Goal: Task Accomplishment & Management: Manage account settings

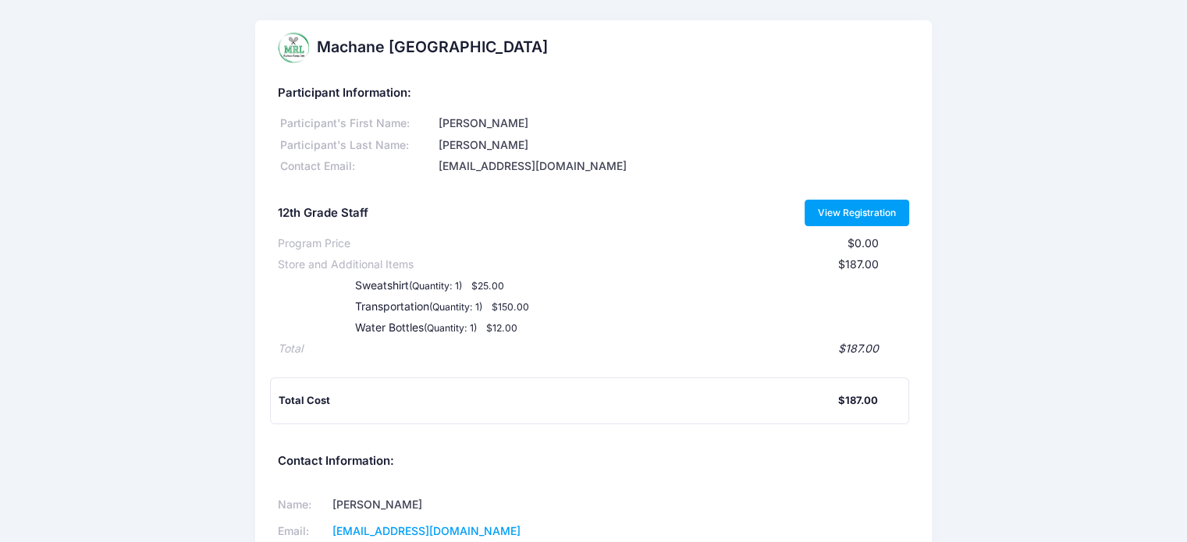
click at [878, 213] on link "View Registration" at bounding box center [856, 213] width 105 height 27
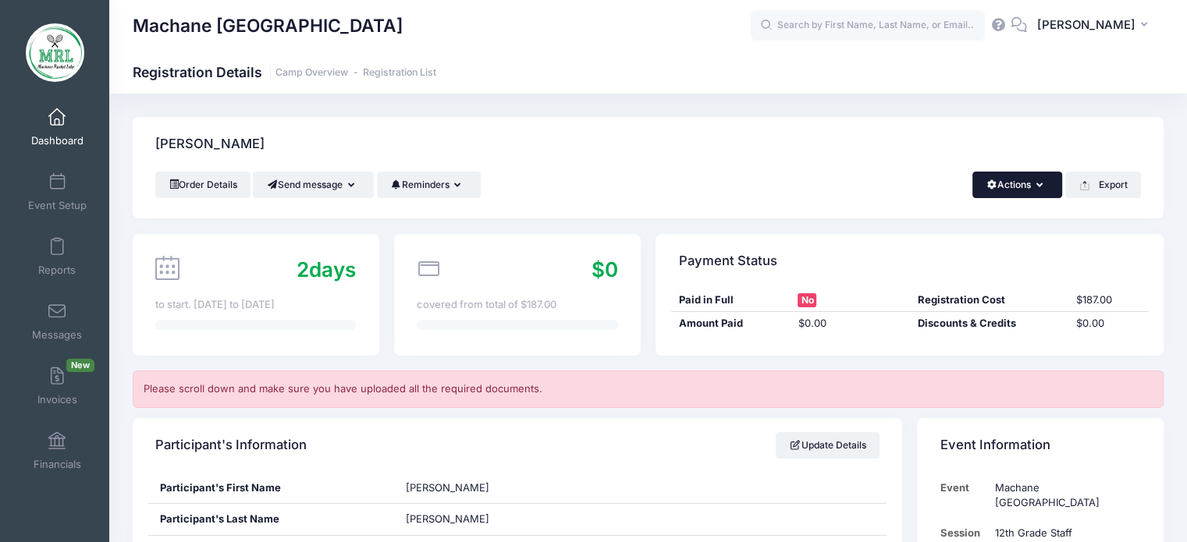
click at [985, 180] on span "button" at bounding box center [991, 184] width 12 height 9
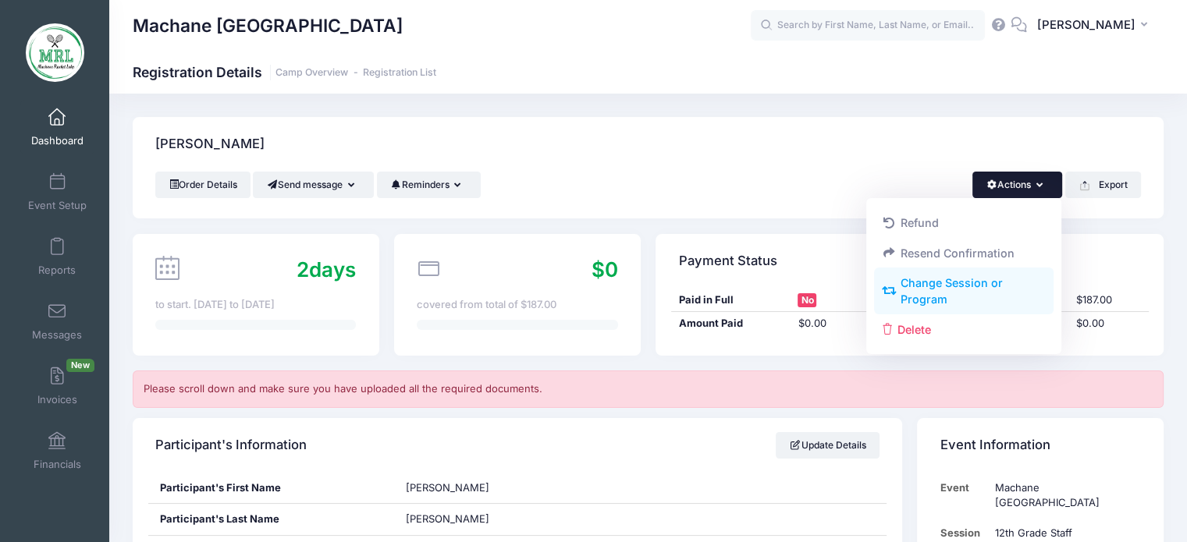
click at [916, 282] on link "Change Session or Program" at bounding box center [964, 291] width 180 height 47
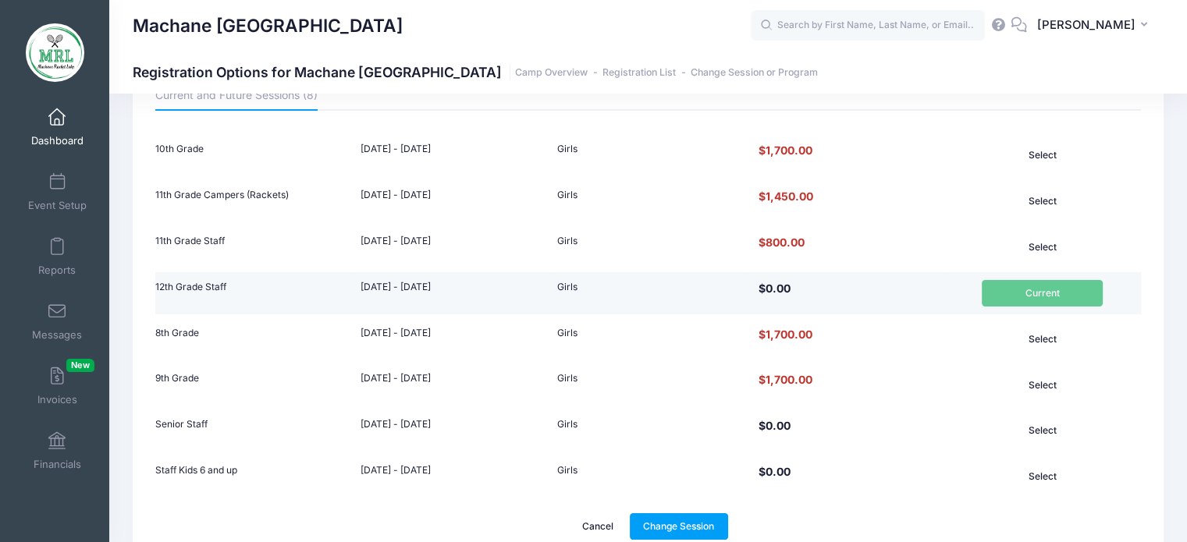
scroll to position [172, 0]
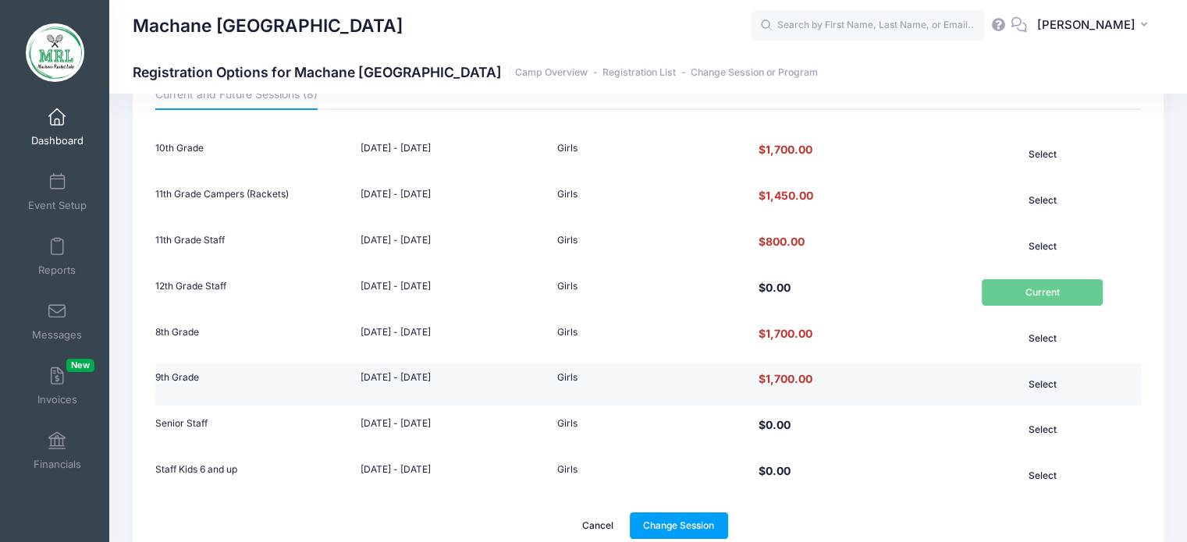
click at [1045, 385] on button "Select" at bounding box center [1041, 384] width 121 height 27
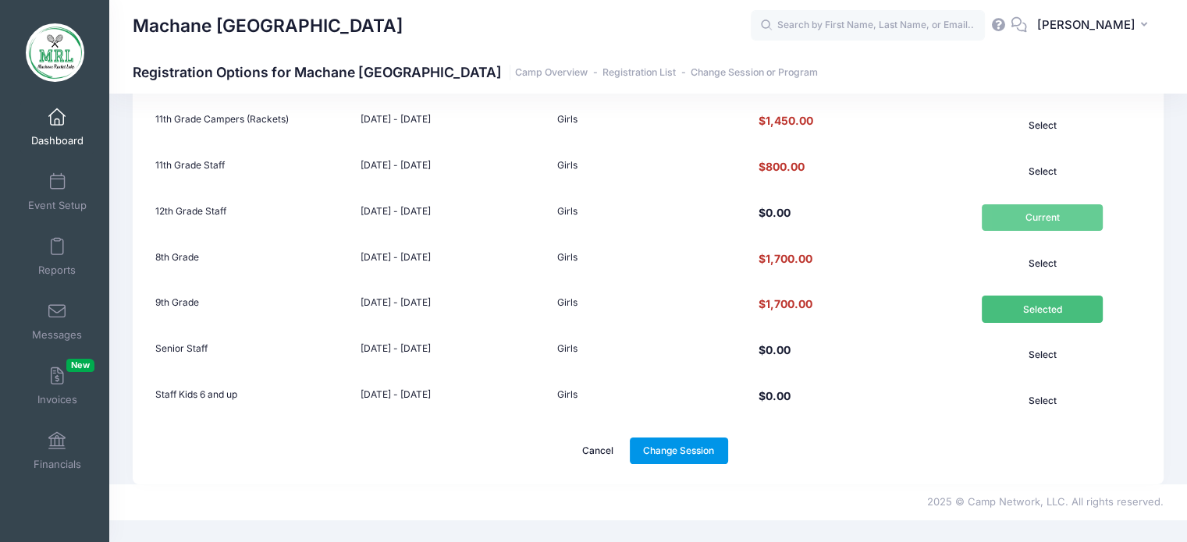
click at [690, 447] on link "Change Session" at bounding box center [679, 451] width 98 height 27
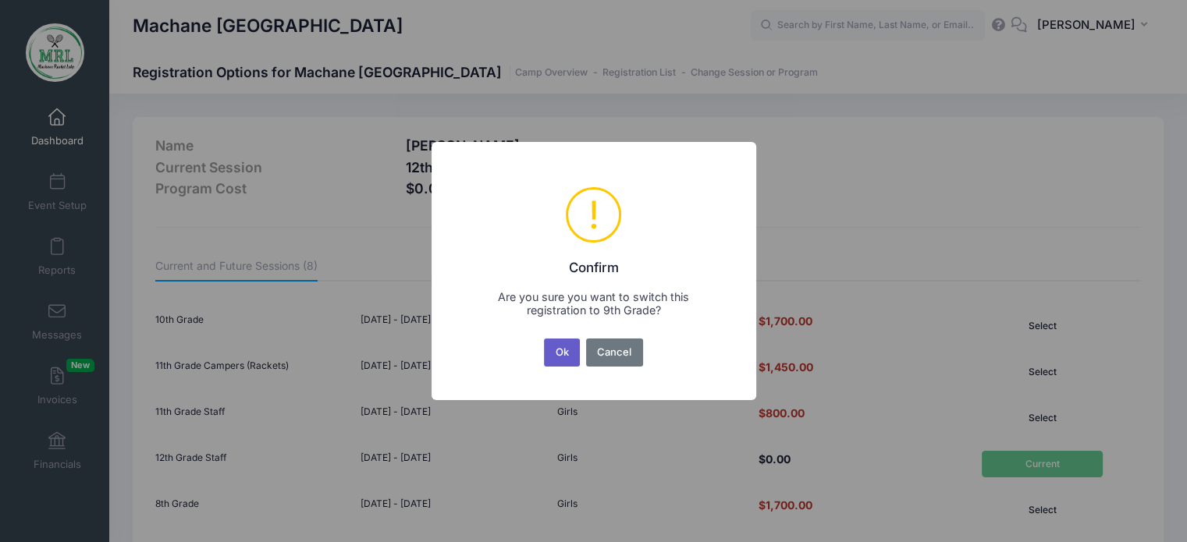
click at [552, 355] on button "Ok" at bounding box center [562, 353] width 36 height 28
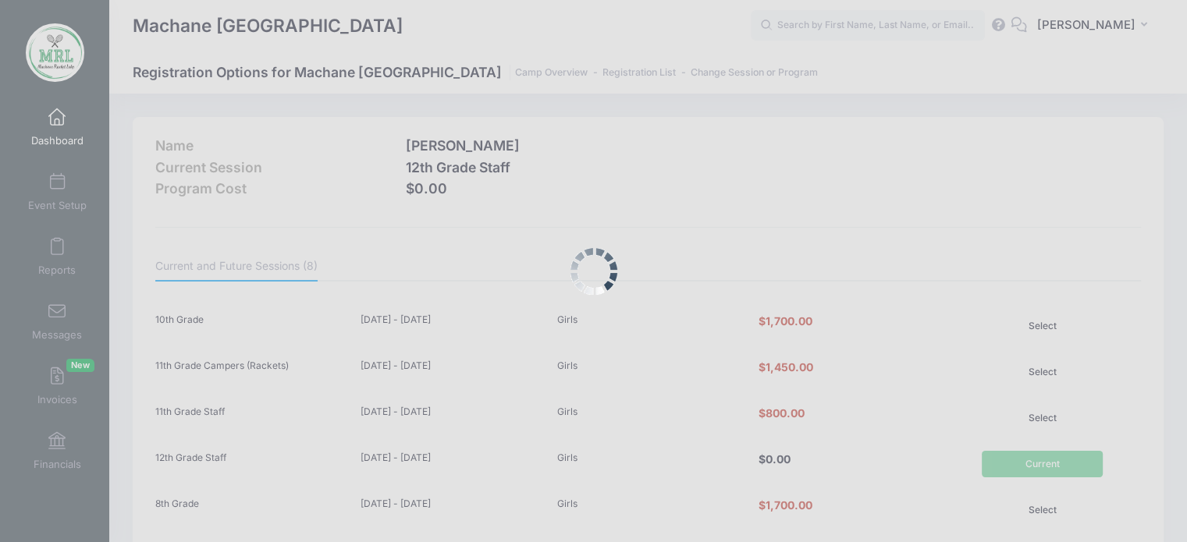
scroll to position [247, 0]
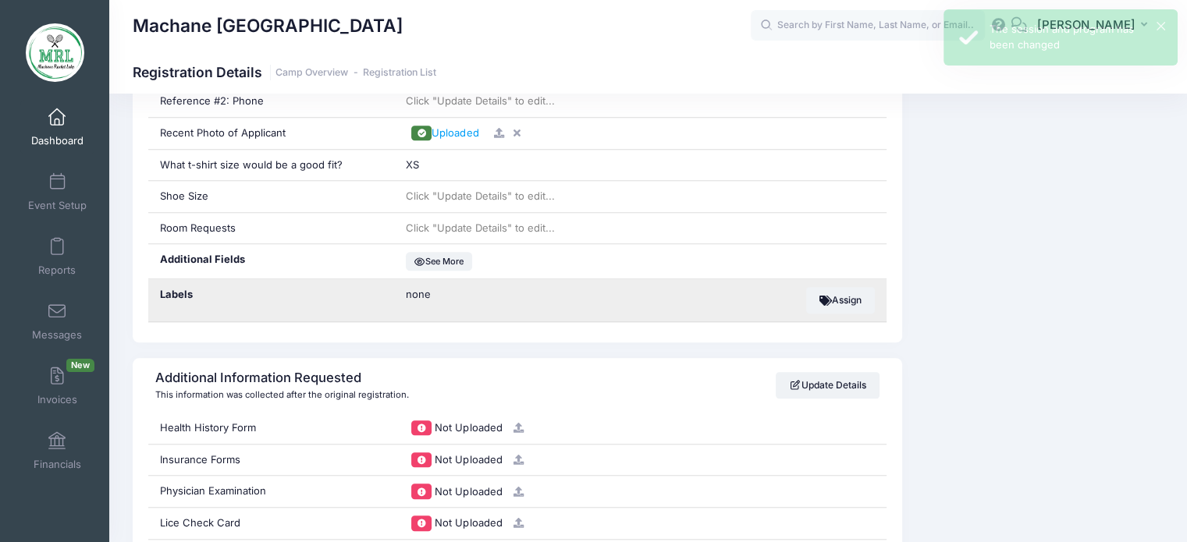
scroll to position [1364, 0]
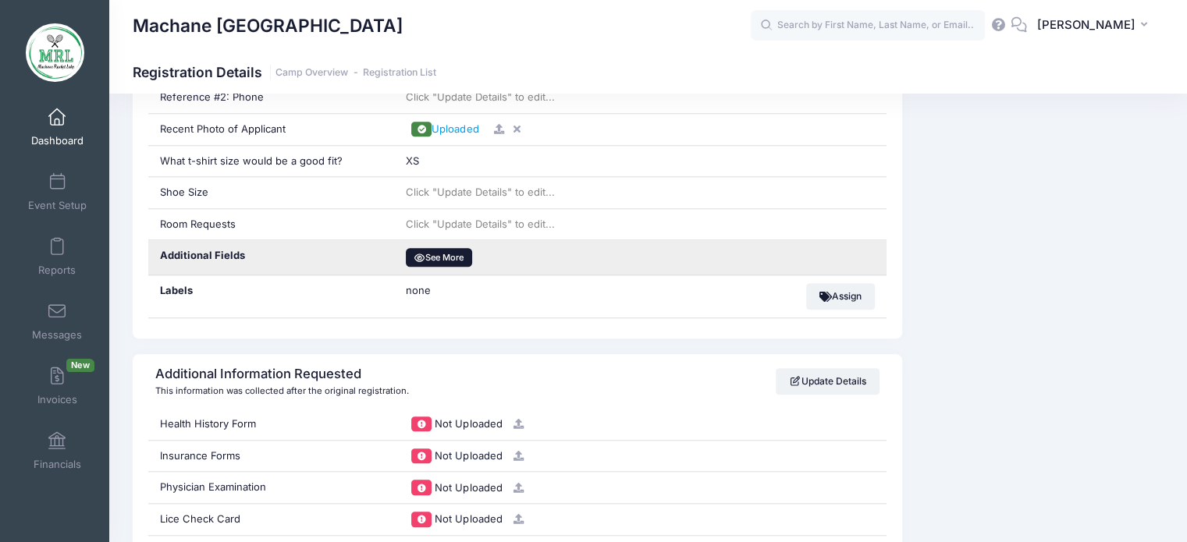
click at [436, 255] on button "See More" at bounding box center [439, 257] width 66 height 19
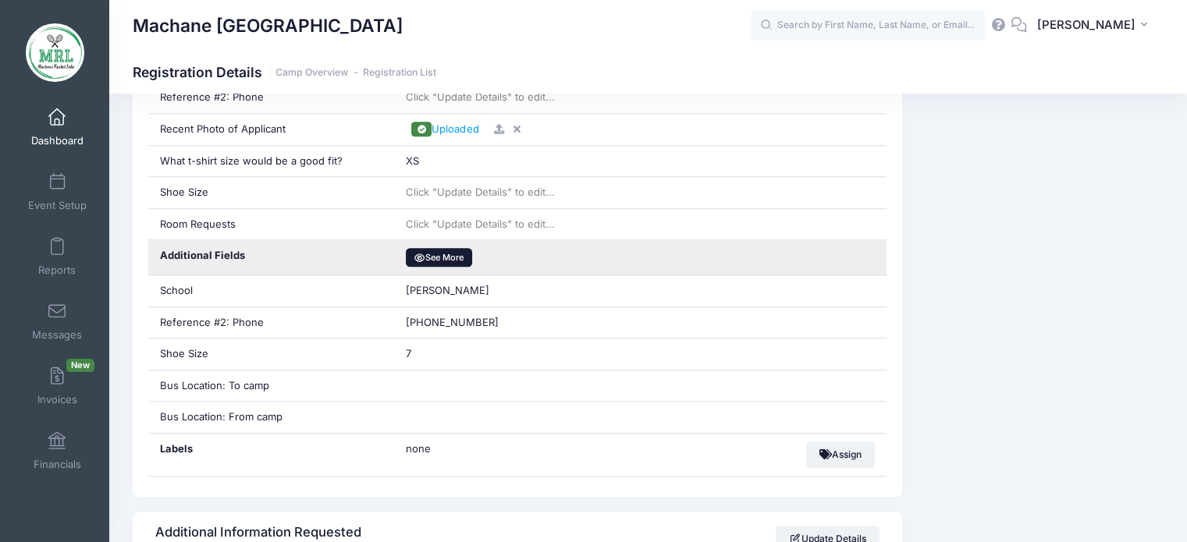
scroll to position [1382, 0]
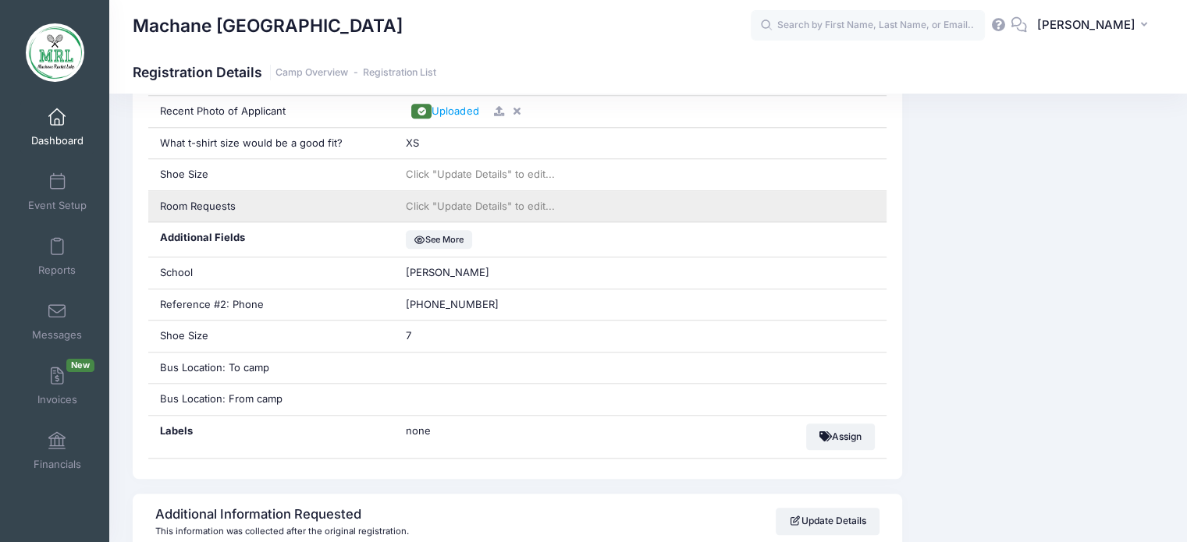
click at [476, 200] on span "Click "Update Details" to edit..." at bounding box center [480, 206] width 149 height 12
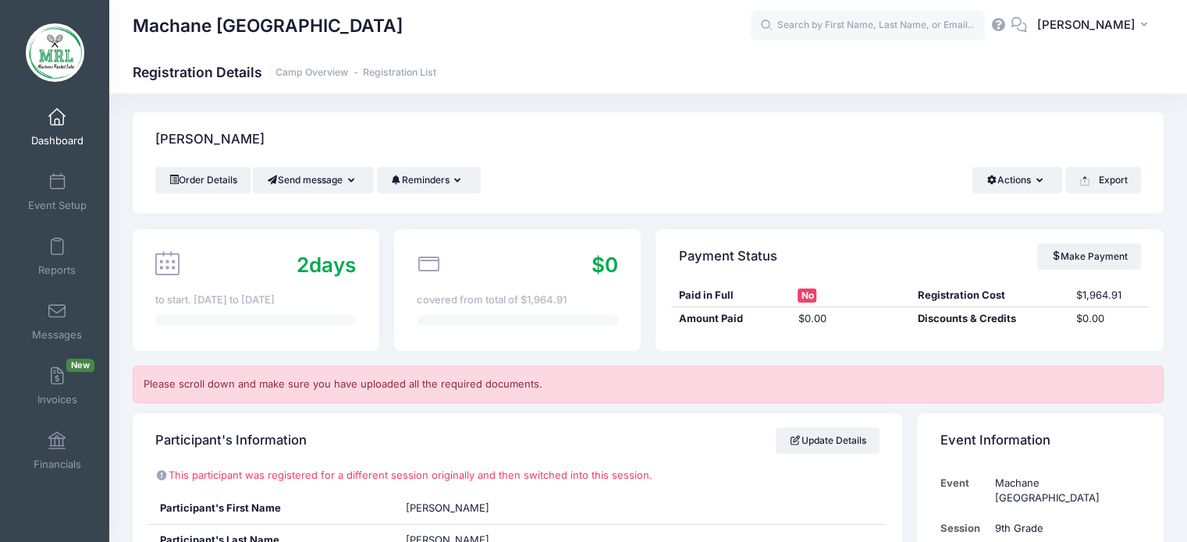
scroll to position [0, 0]
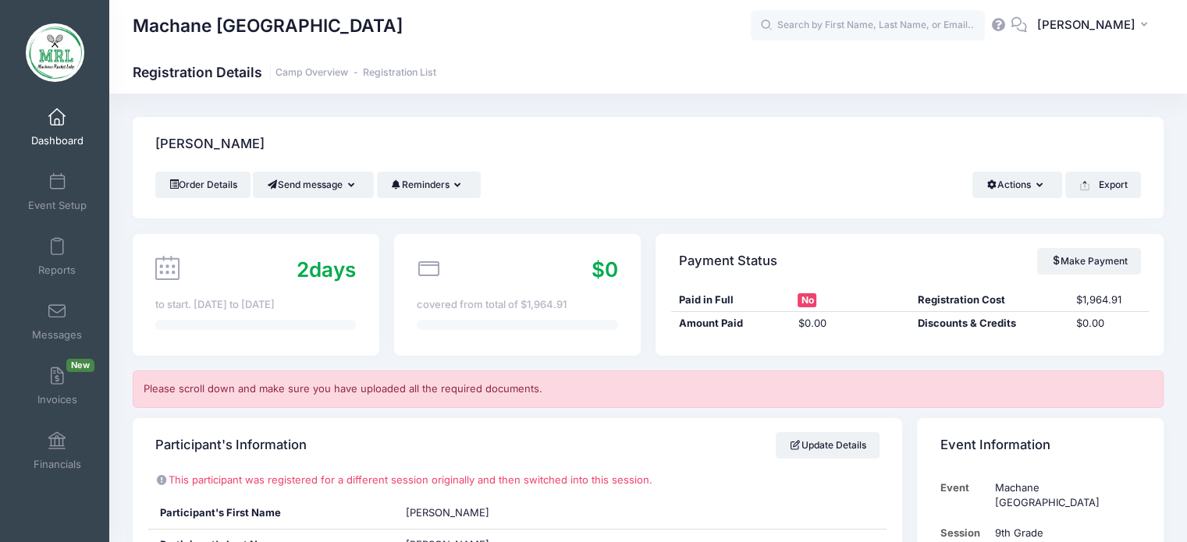
click at [57, 119] on span at bounding box center [57, 117] width 0 height 17
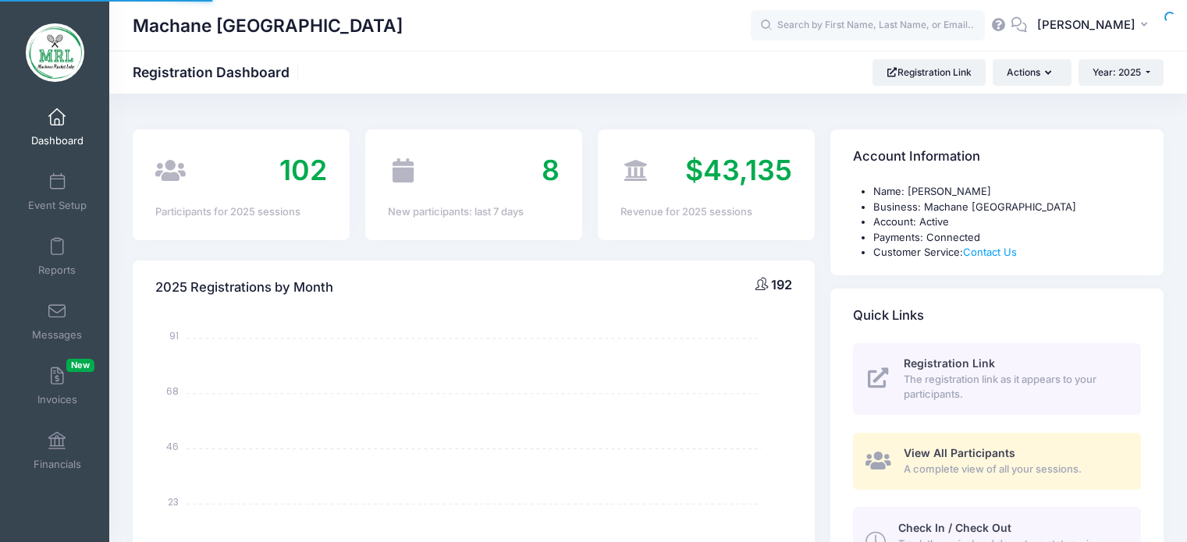
select select
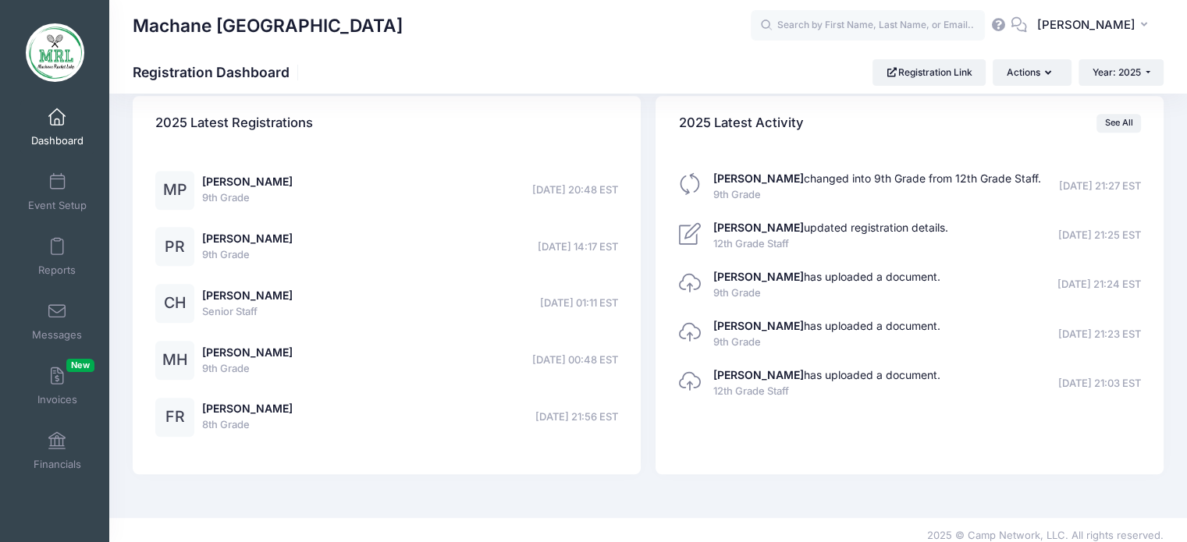
scroll to position [1236, 0]
click at [269, 178] on link "[PERSON_NAME]" at bounding box center [247, 181] width 90 height 13
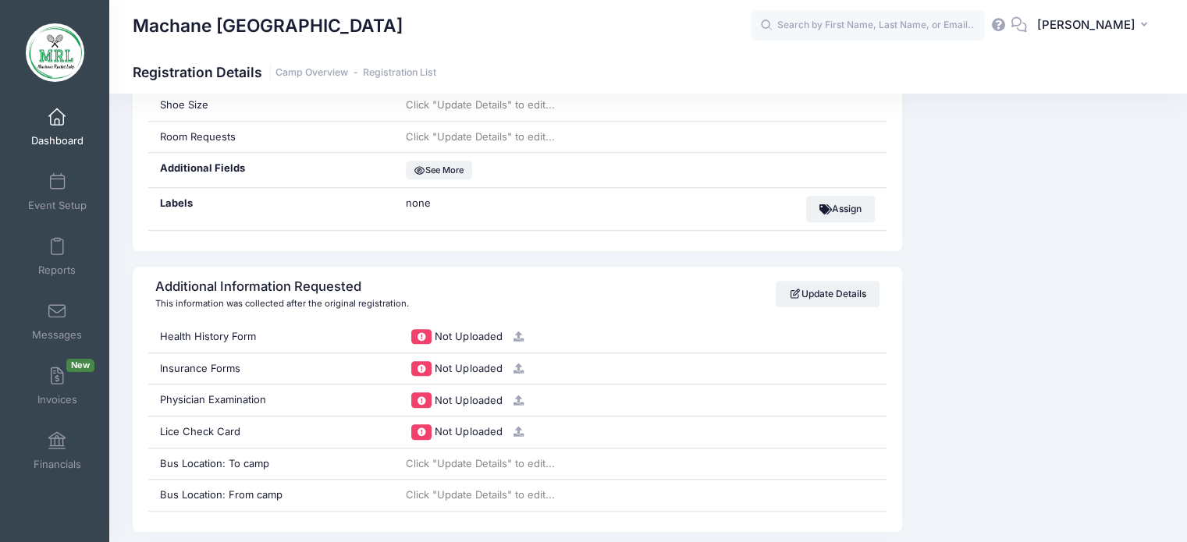
scroll to position [1463, 0]
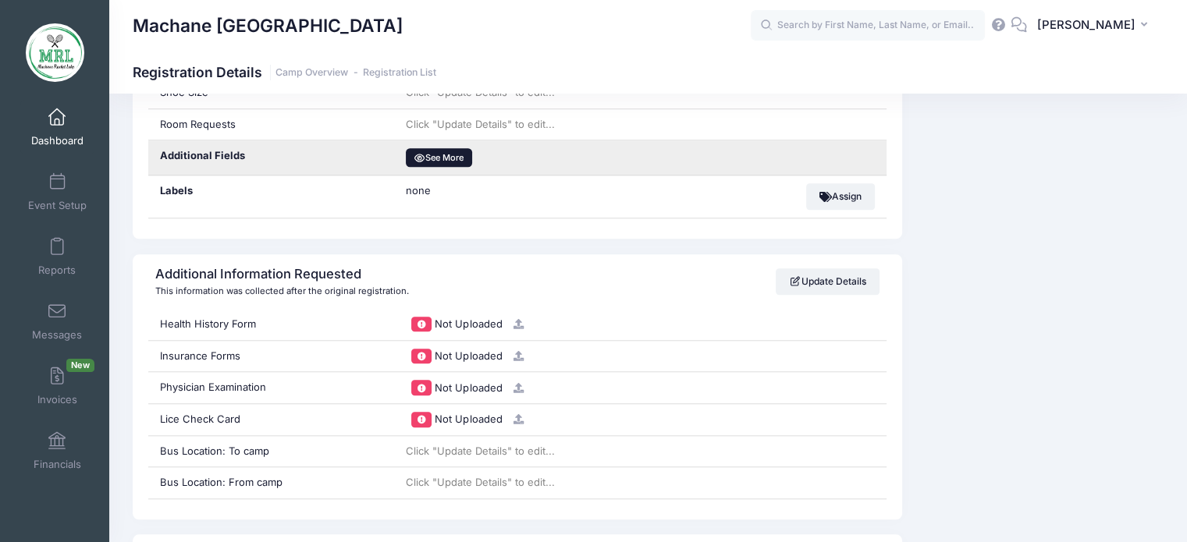
click at [441, 152] on button "See More" at bounding box center [439, 157] width 66 height 19
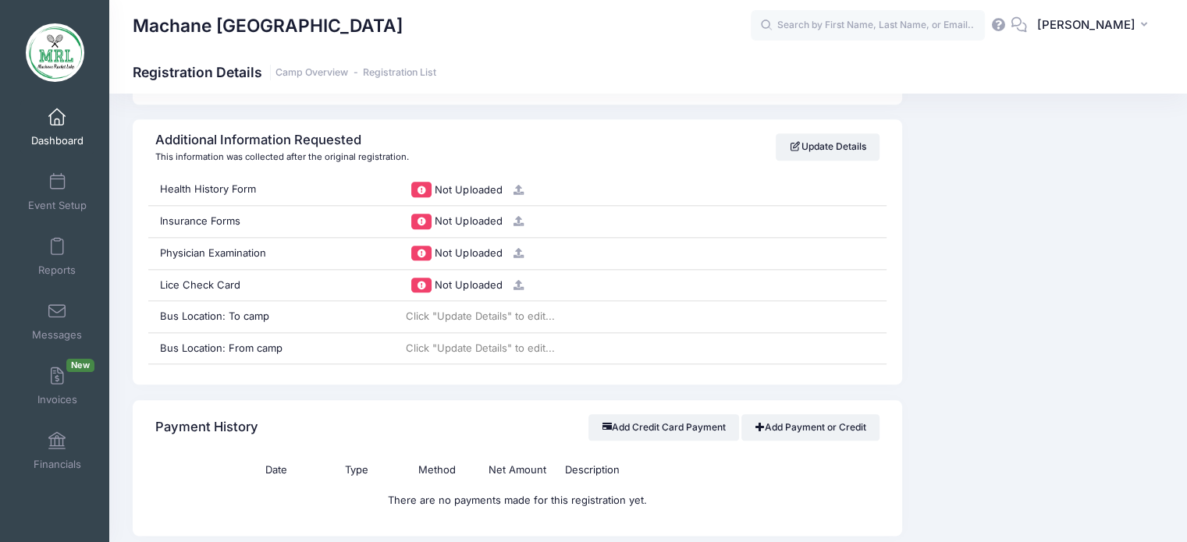
scroll to position [1757, 0]
click at [75, 120] on link "Dashboard" at bounding box center [57, 127] width 74 height 55
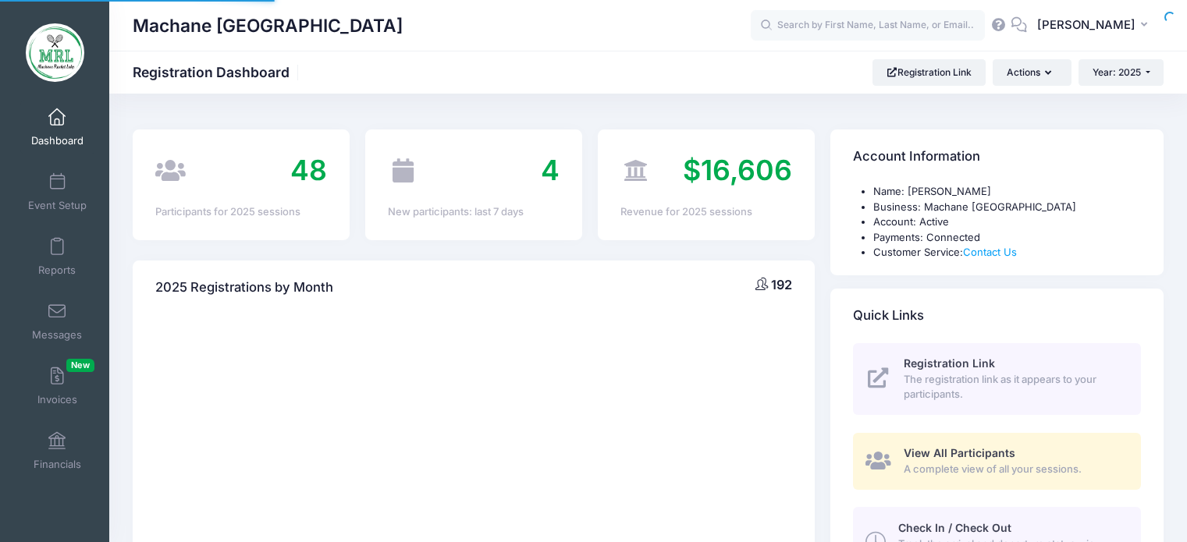
select select
